Goal: Task Accomplishment & Management: Manage account settings

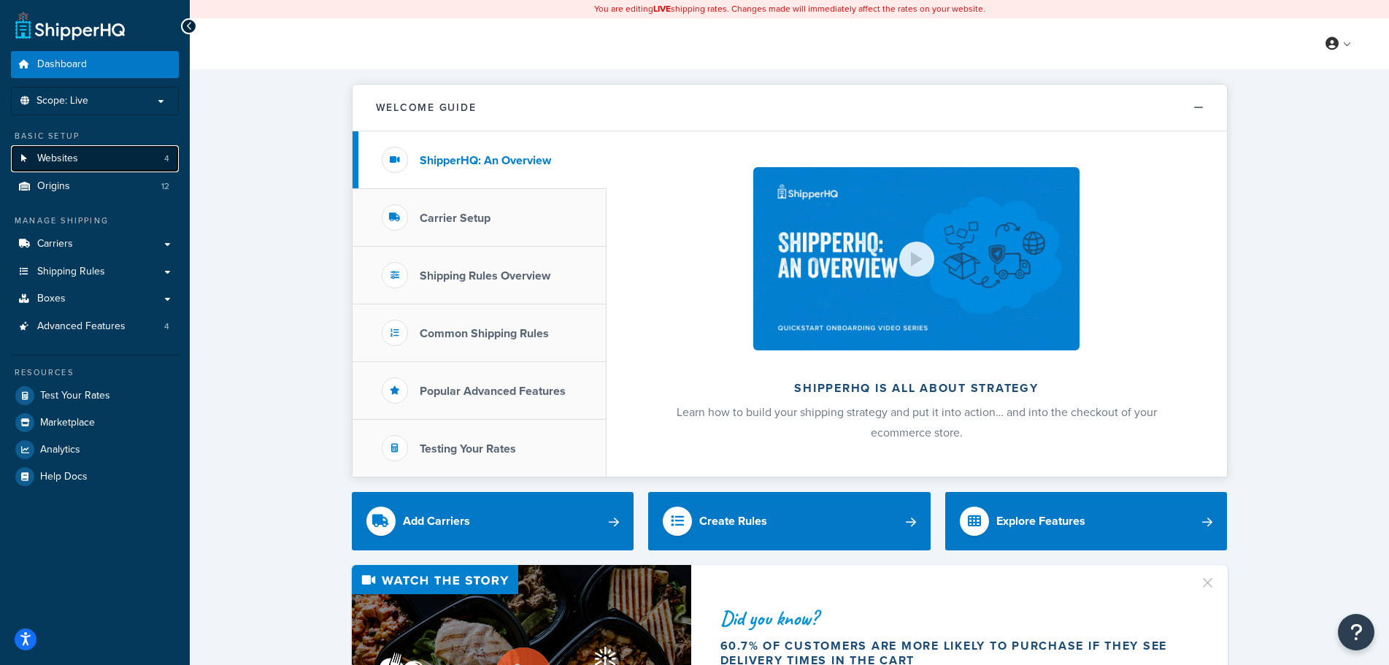
click at [108, 158] on link "Websites 4" at bounding box center [95, 158] width 168 height 27
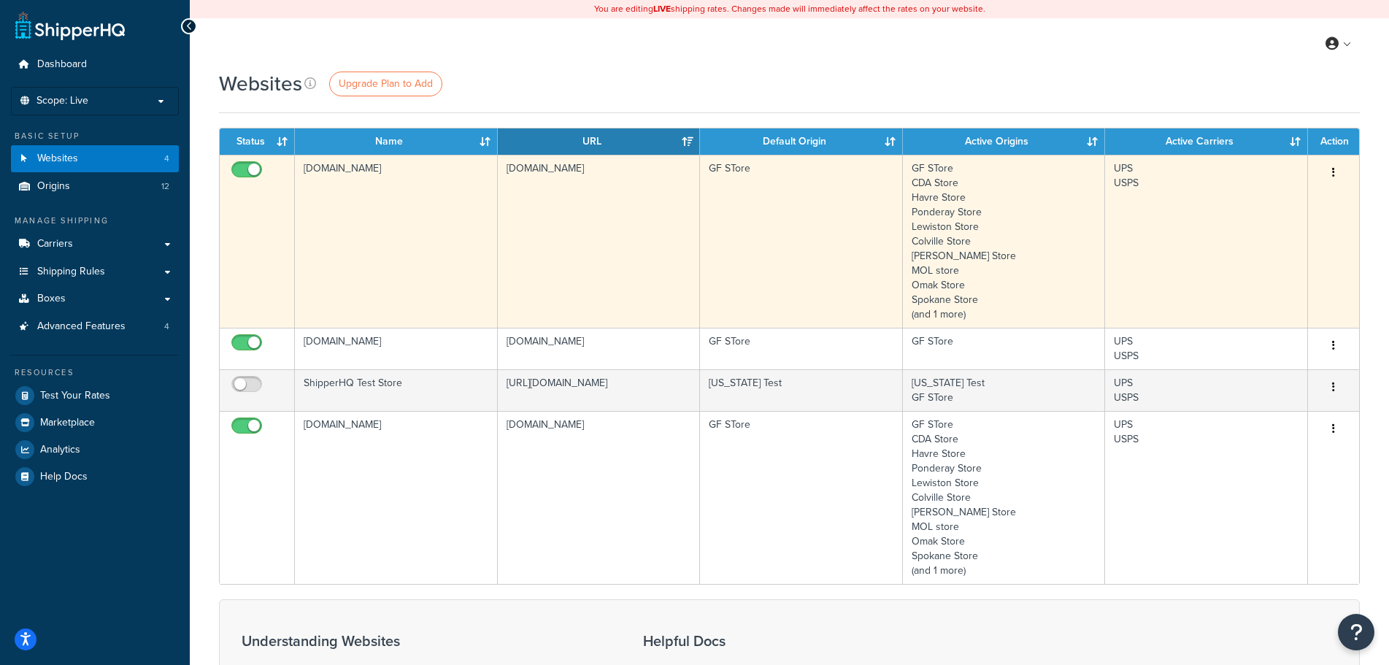
click at [1336, 175] on button "button" at bounding box center [1333, 172] width 20 height 23
click at [1289, 193] on link "Edit" at bounding box center [1274, 203] width 115 height 30
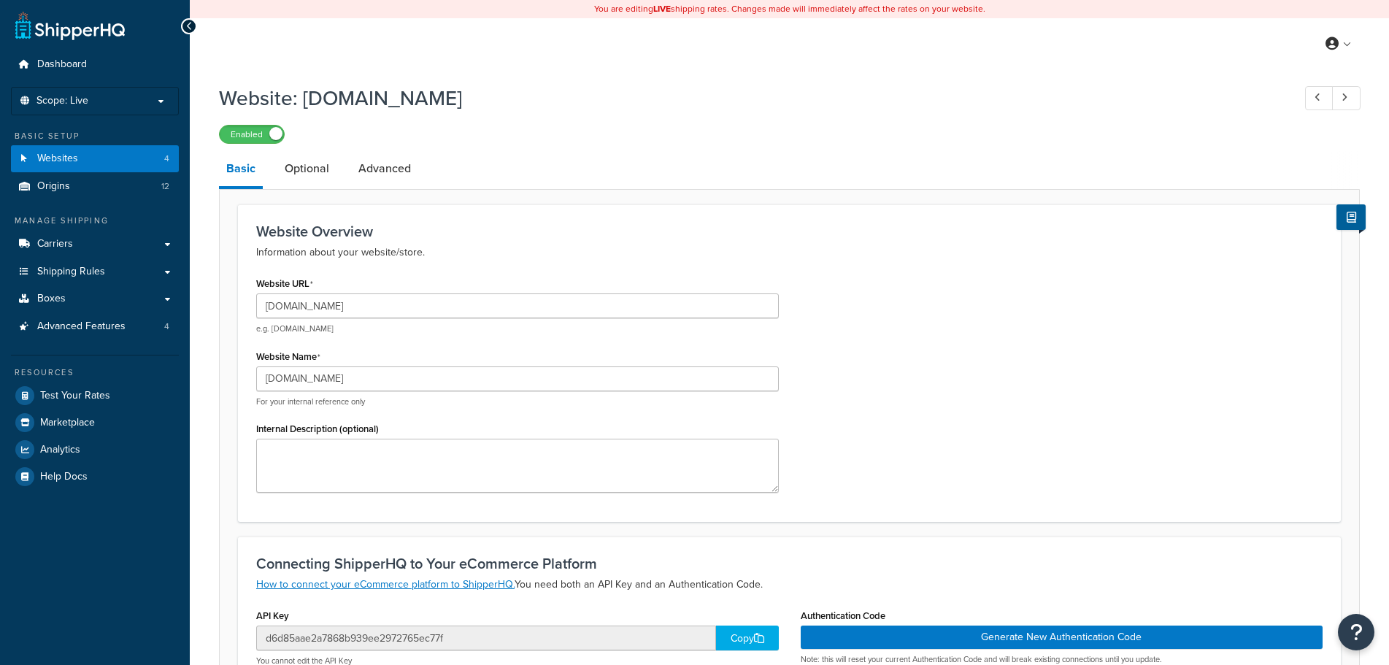
select select "18224"
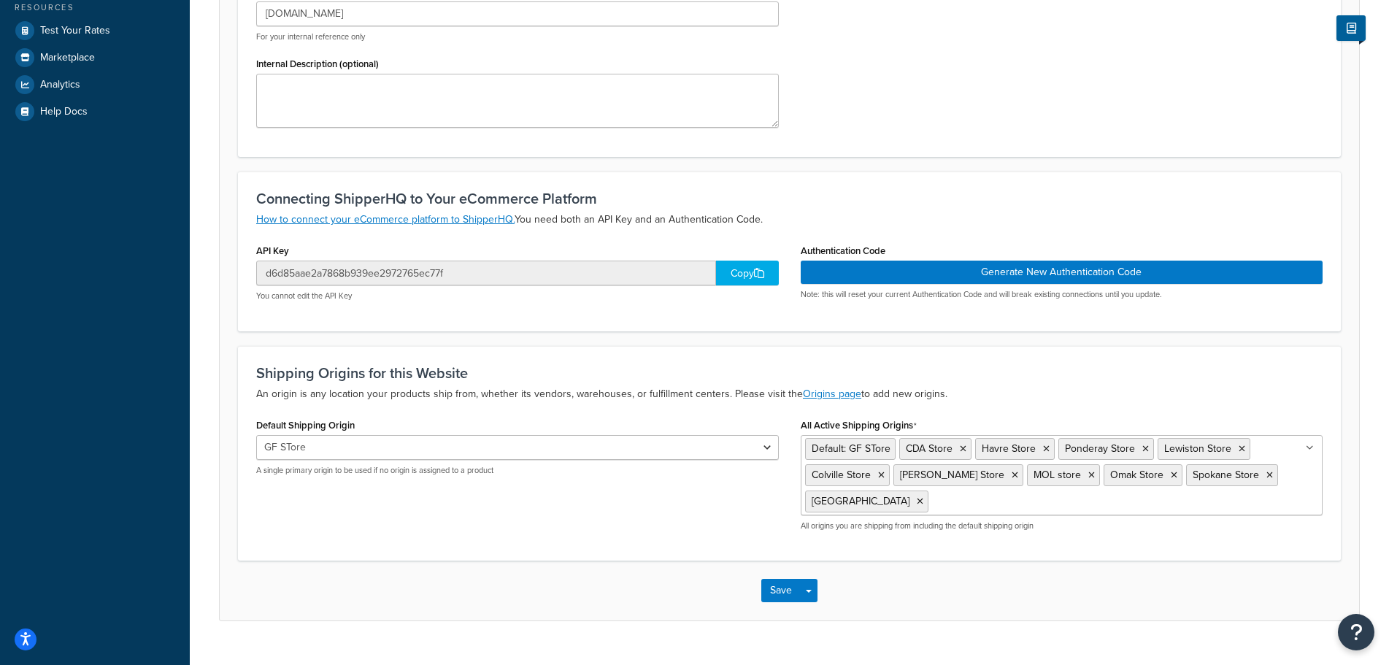
scroll to position [396, 0]
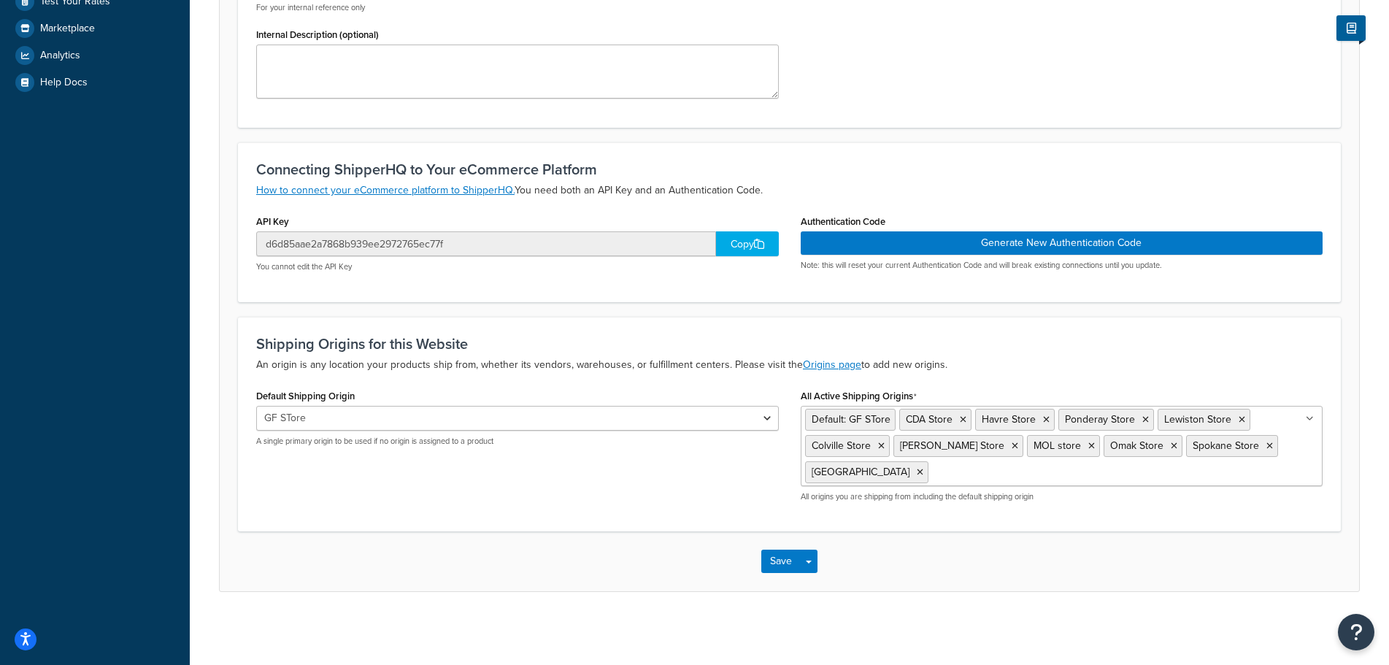
click at [211, 507] on div "Website: [DOMAIN_NAME] Enabled Basic Optional Advanced Website Overview Informa…" at bounding box center [789, 156] width 1199 height 946
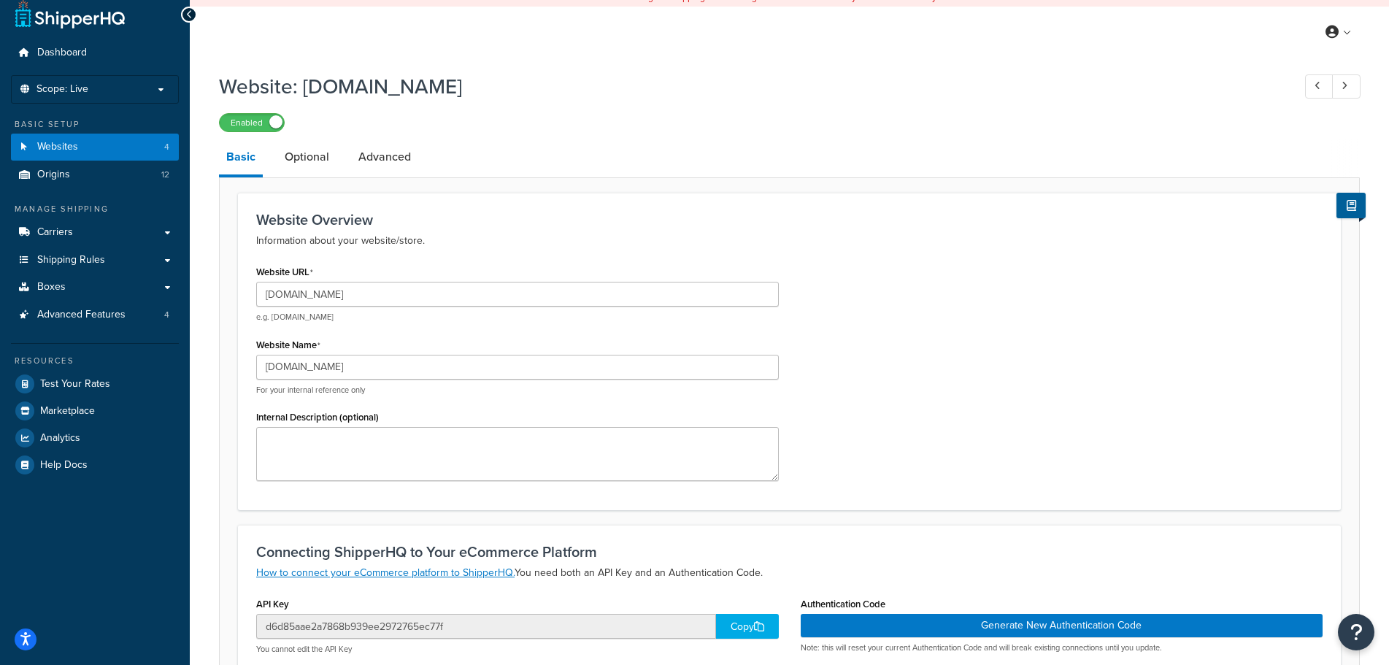
scroll to position [0, 0]
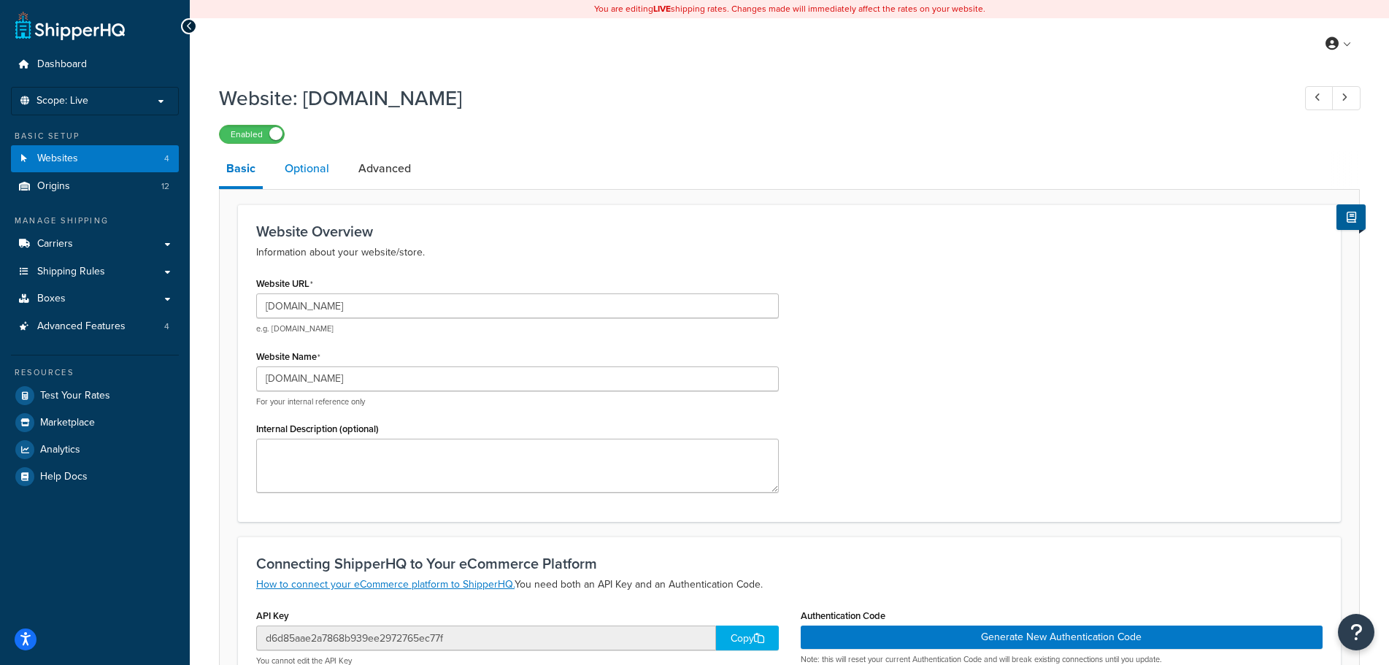
click at [293, 173] on link "Optional" at bounding box center [306, 168] width 59 height 35
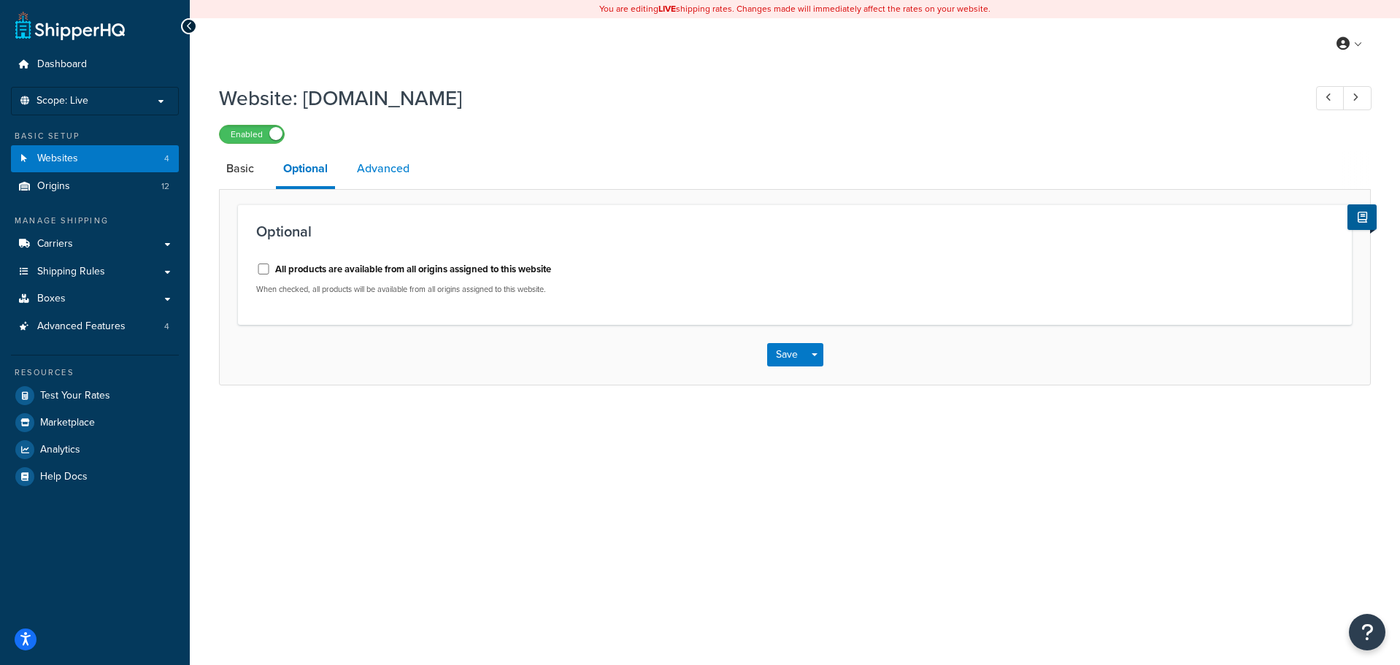
click at [383, 163] on link "Advanced" at bounding box center [383, 168] width 67 height 35
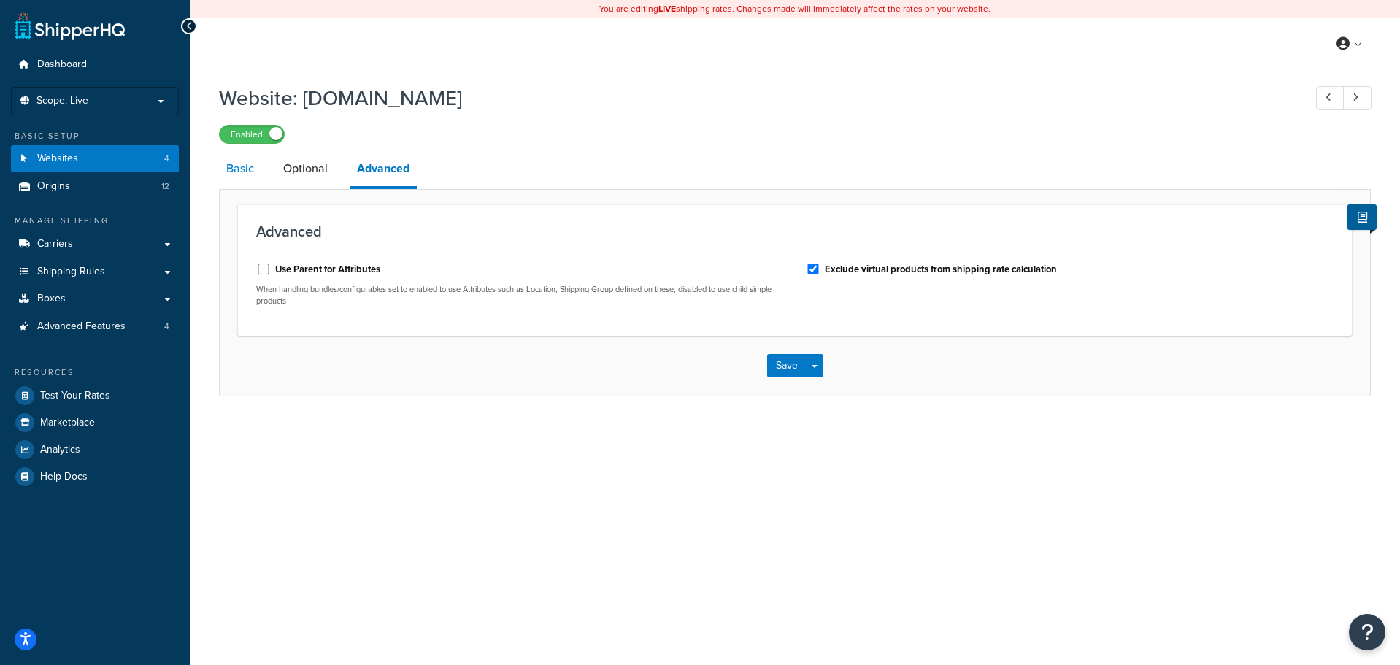
click at [220, 163] on link "Basic" at bounding box center [240, 168] width 42 height 35
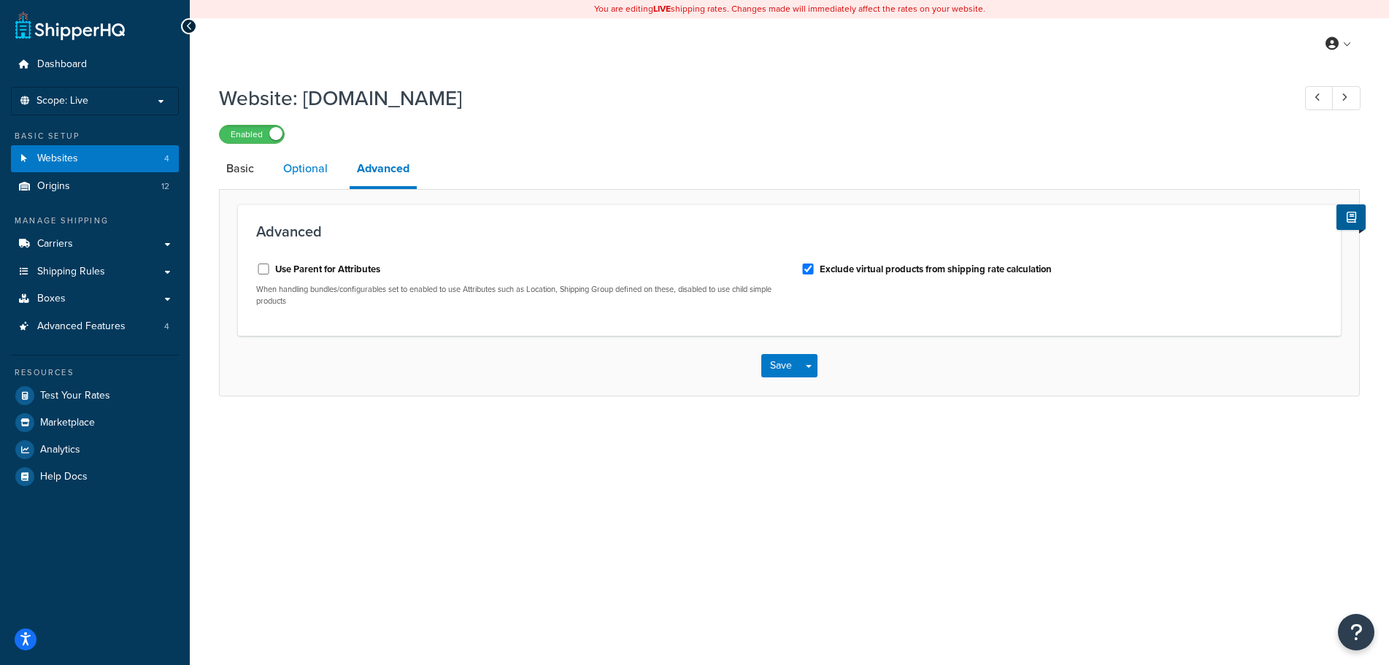
select select "18224"
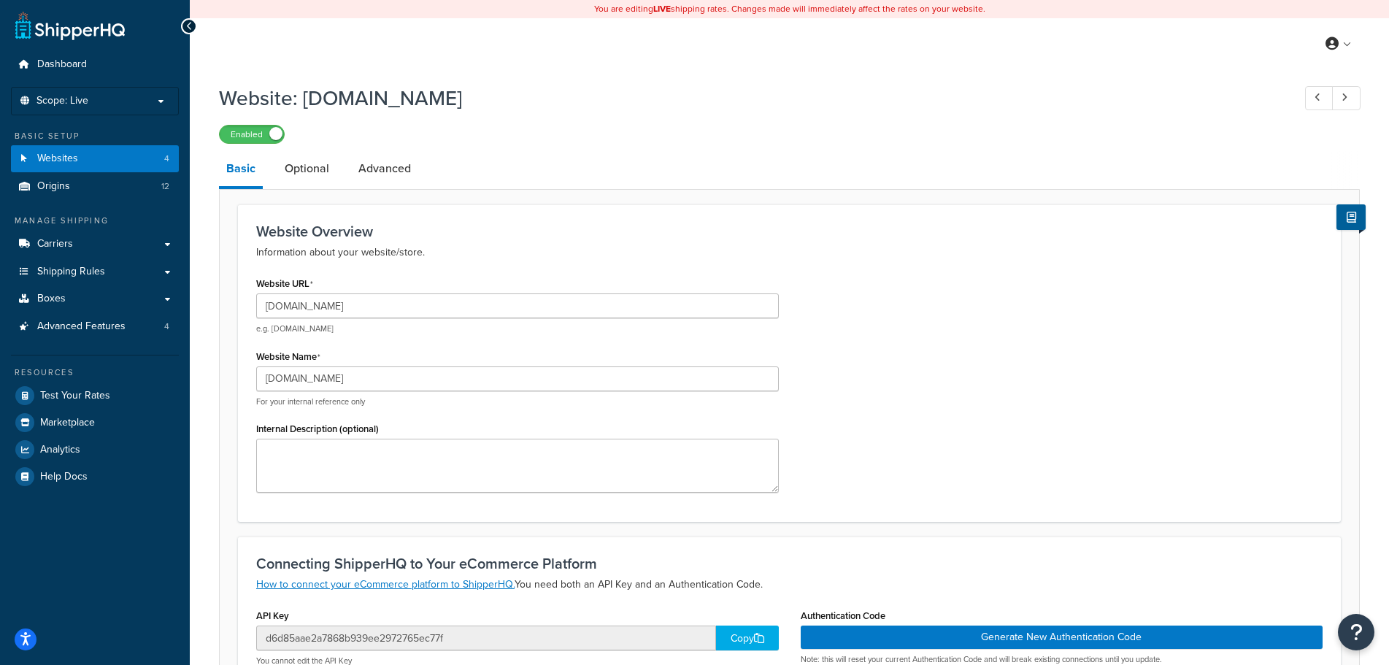
click at [554, 92] on h1 "Website: [DOMAIN_NAME]" at bounding box center [748, 98] width 1059 height 28
click at [598, 91] on h1 "Website: [DOMAIN_NAME]" at bounding box center [748, 98] width 1059 height 28
drag, startPoint x: 455, startPoint y: 139, endPoint x: 429, endPoint y: 139, distance: 26.3
click at [455, 139] on div "Enabled" at bounding box center [789, 133] width 1141 height 20
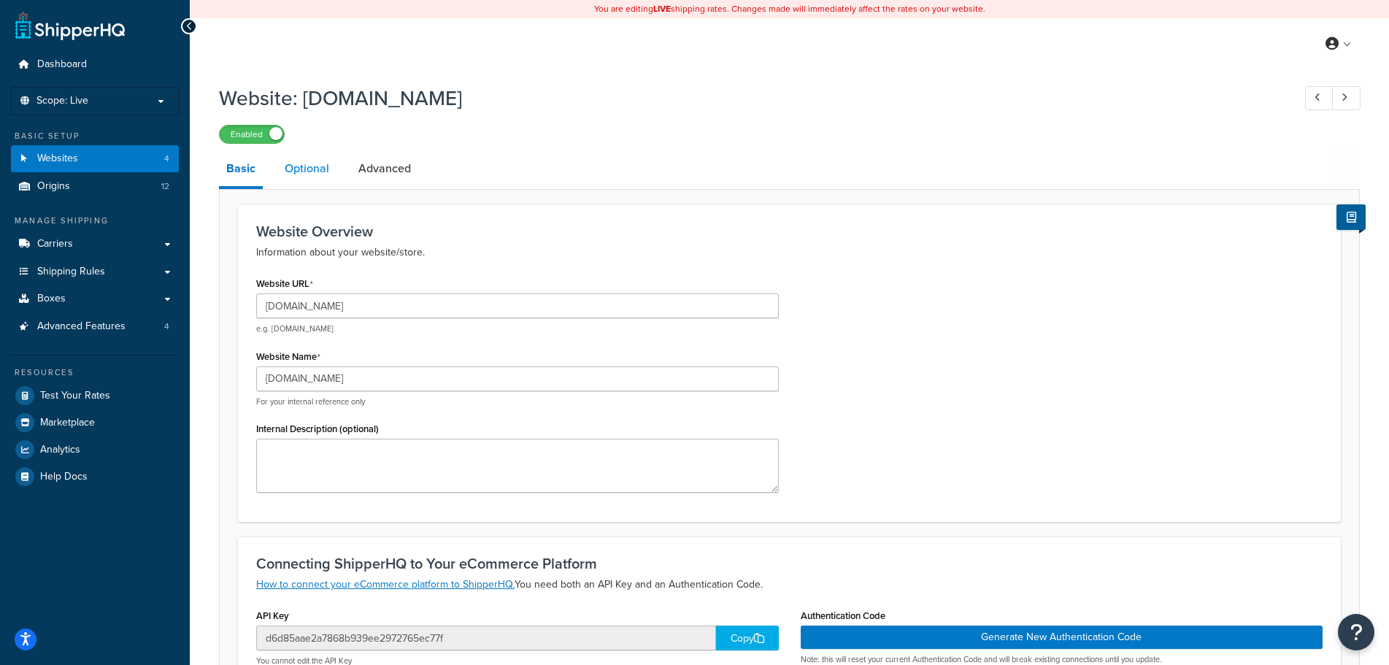
click at [325, 159] on link "Optional" at bounding box center [306, 168] width 59 height 35
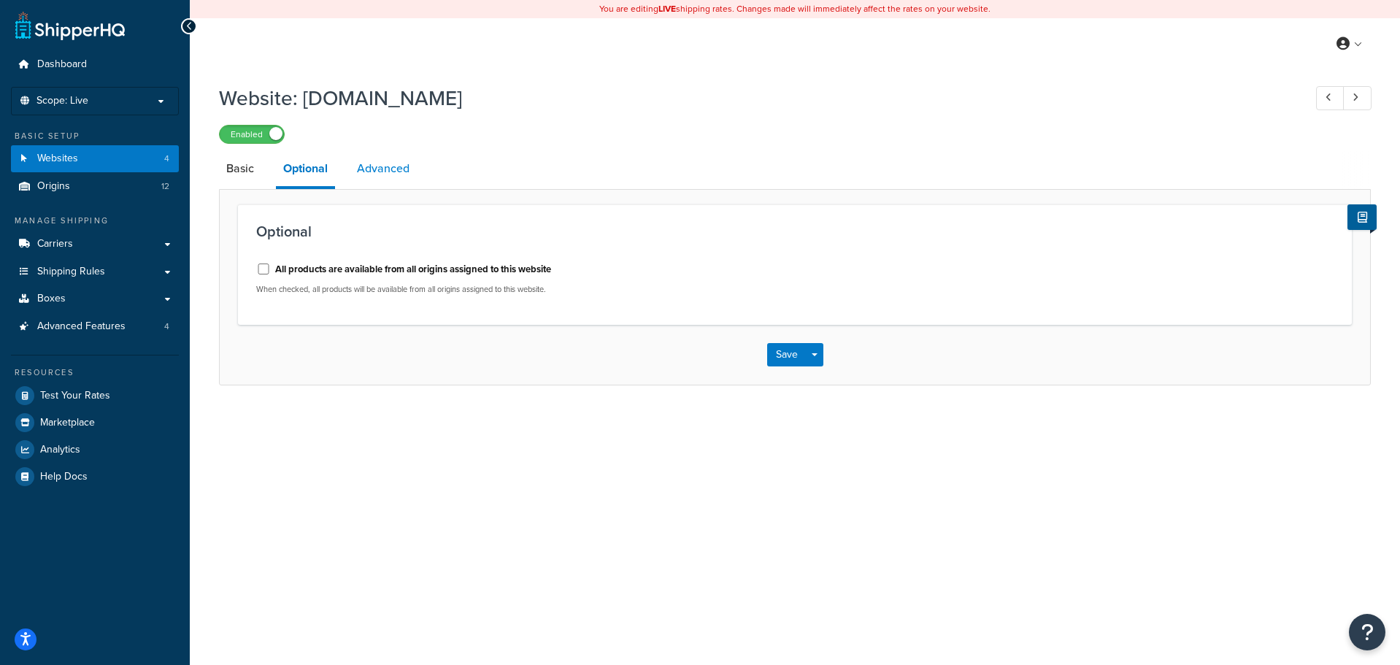
click at [379, 163] on link "Advanced" at bounding box center [383, 168] width 67 height 35
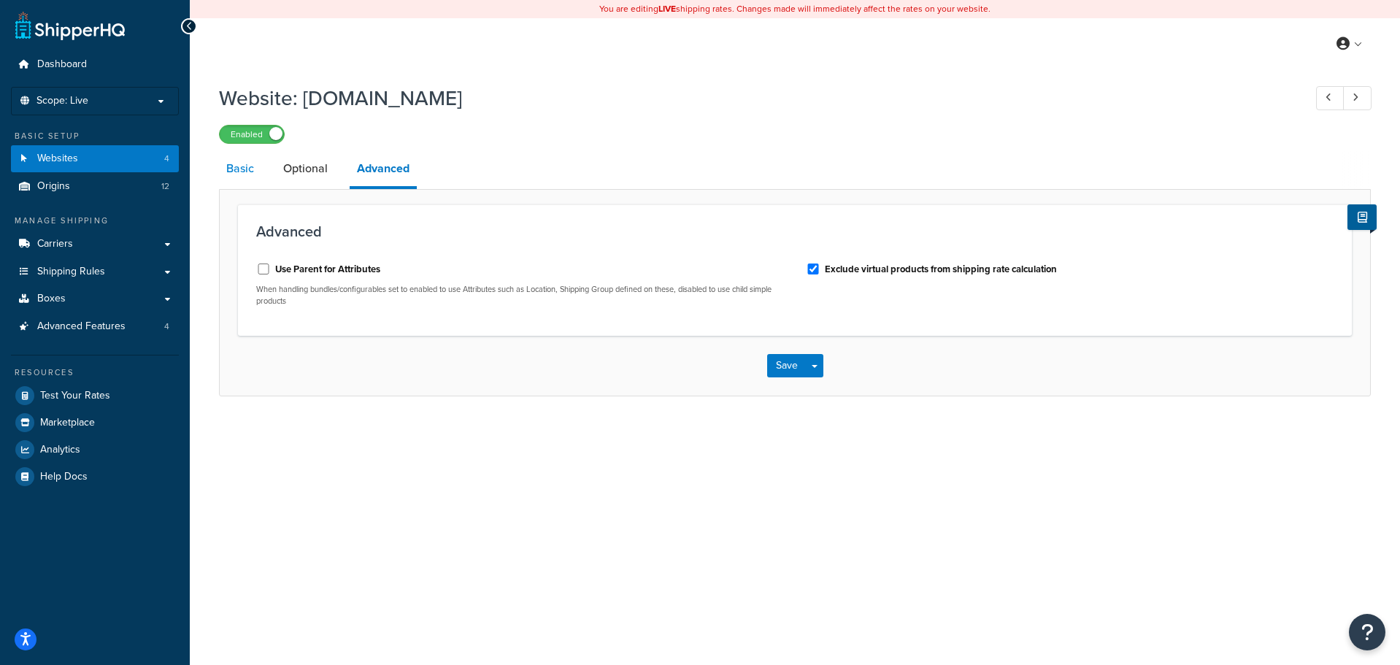
click at [231, 168] on link "Basic" at bounding box center [240, 168] width 42 height 35
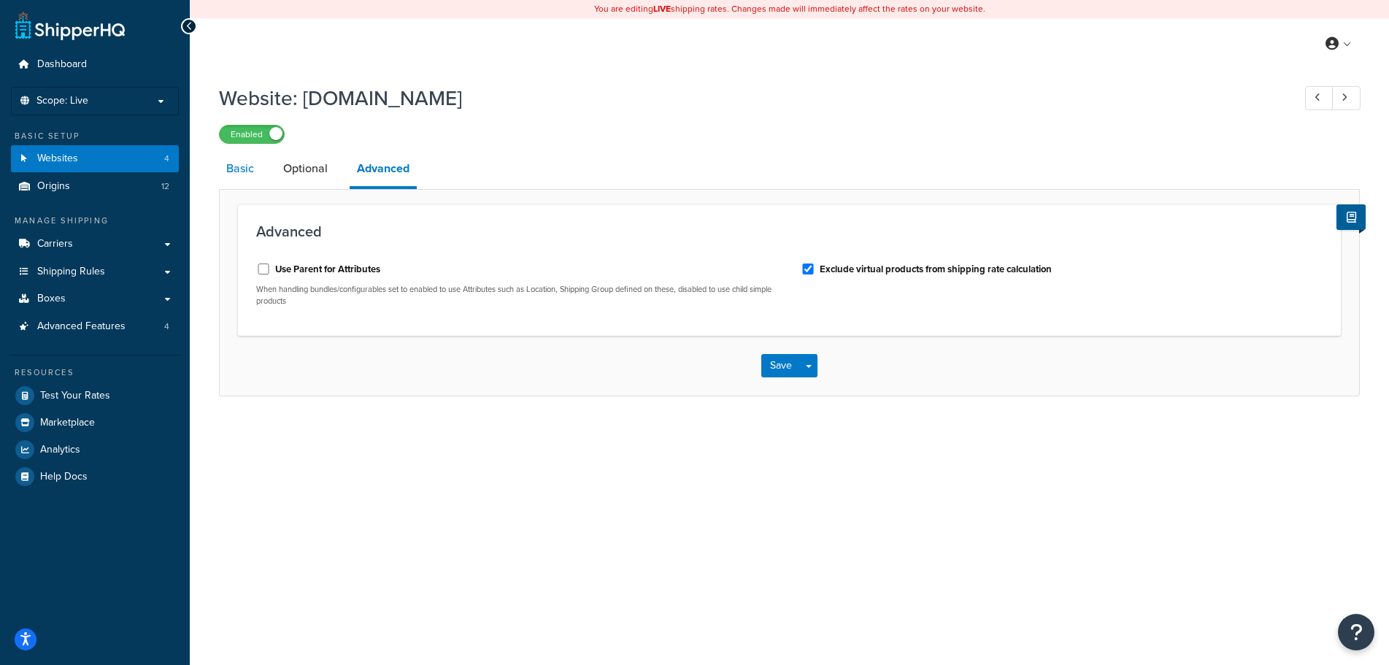
select select "18224"
